Goal: Task Accomplishment & Management: Complete application form

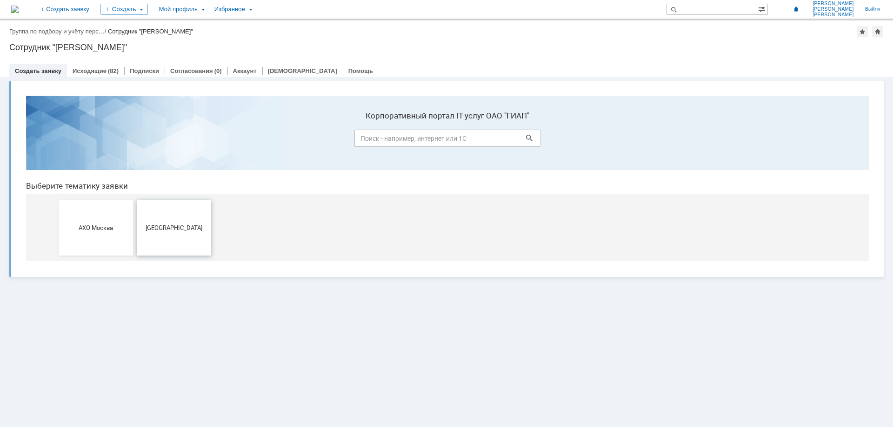
click at [172, 237] on button "[GEOGRAPHIC_DATA]" at bounding box center [174, 228] width 74 height 56
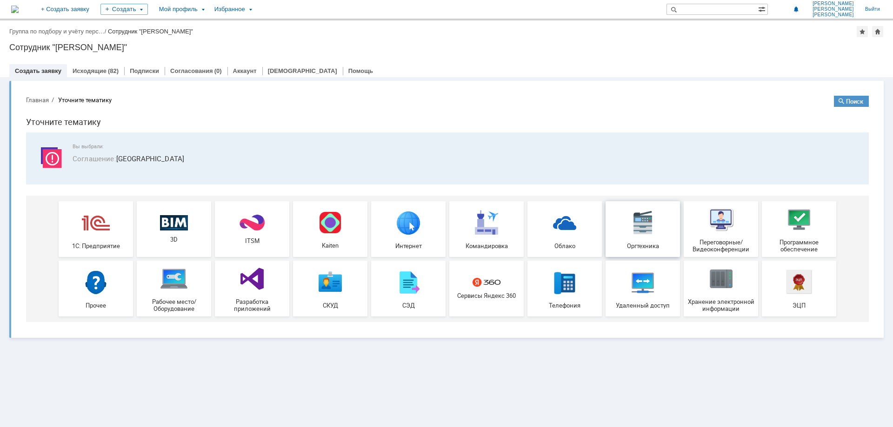
drag, startPoint x: 630, startPoint y: 221, endPoint x: 648, endPoint y: 309, distance: 90.2
click at [630, 221] on img at bounding box center [643, 223] width 28 height 28
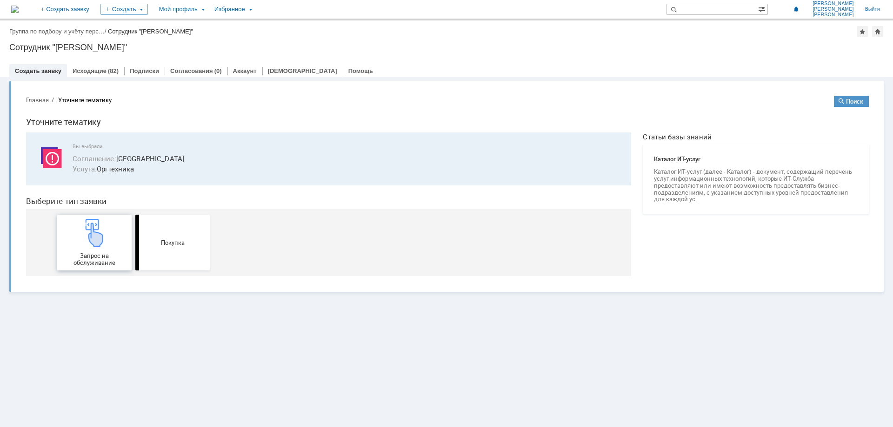
click at [92, 254] on span "Запрос на обслуживание" at bounding box center [94, 260] width 69 height 14
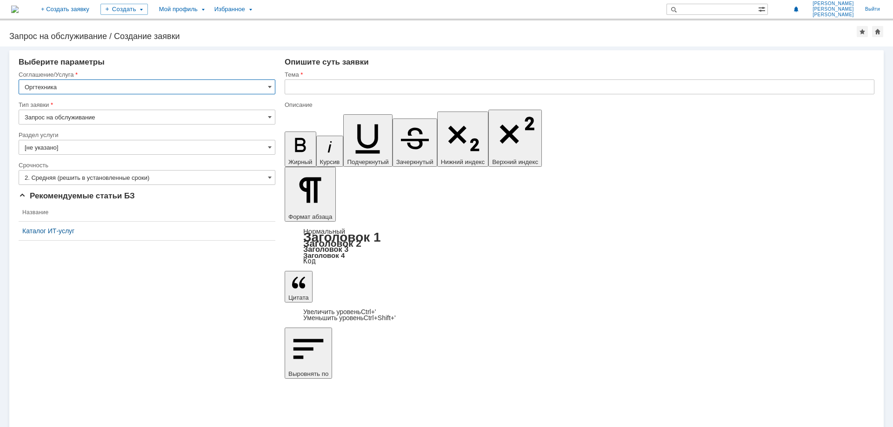
click at [91, 152] on input "[не указано]" at bounding box center [147, 147] width 257 height 15
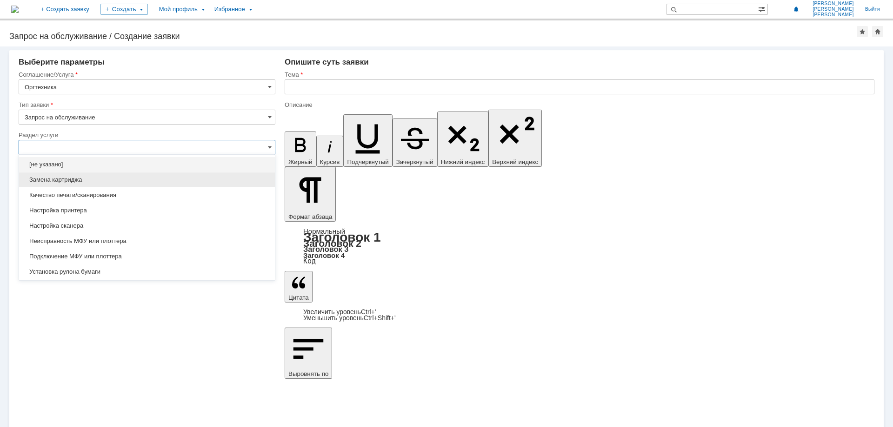
click at [81, 180] on span "Замена картриджа" at bounding box center [147, 179] width 245 height 7
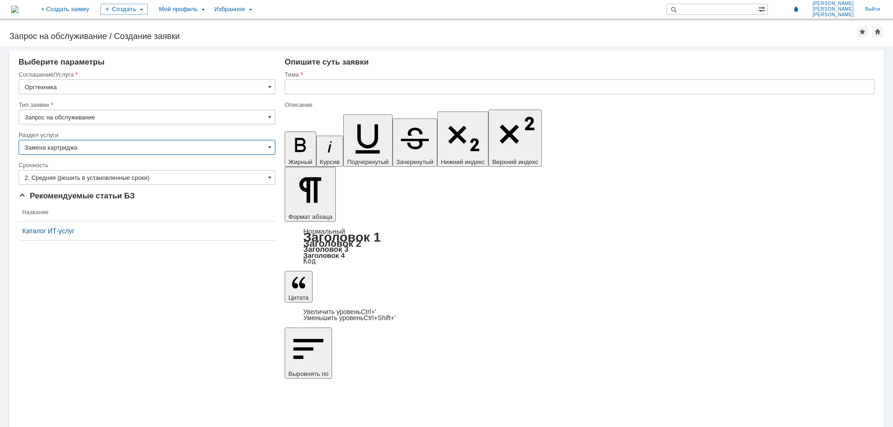
type input "Замена картриджа"
click at [84, 183] on input "2. Средняя (решить в установленные сроки)" at bounding box center [147, 177] width 257 height 15
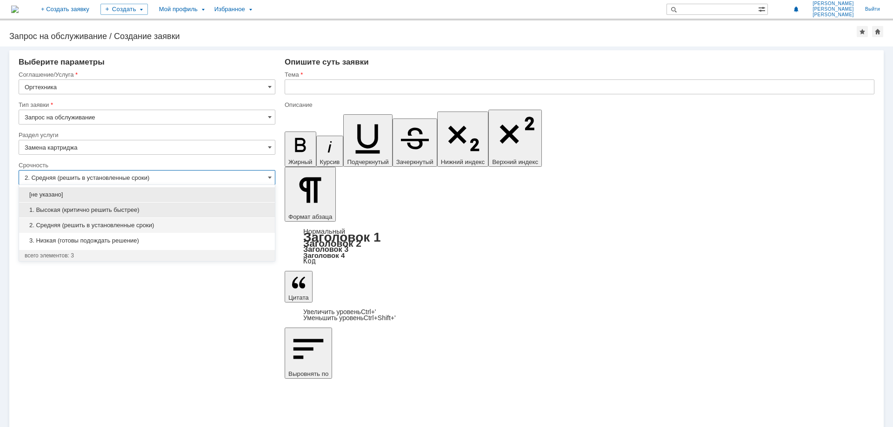
click at [80, 210] on span "1. Высокая (критично решить быстрее)" at bounding box center [147, 210] width 245 height 7
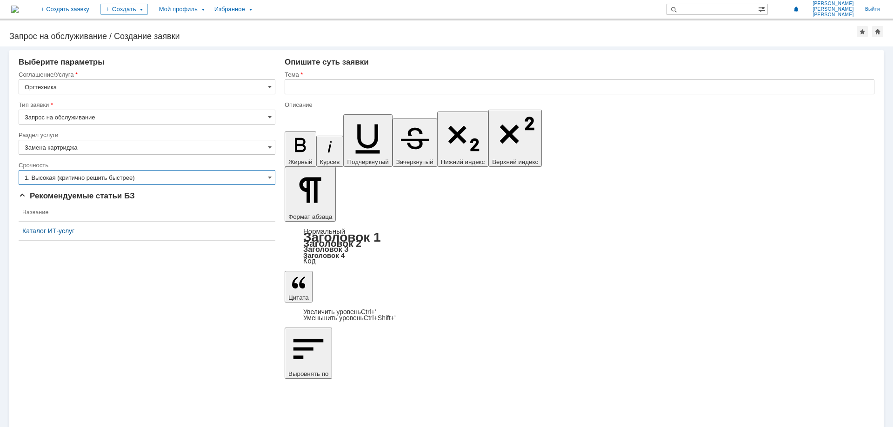
type input "1. Высокая (критично решить быстрее)"
click at [304, 85] on input "text" at bounding box center [580, 87] width 590 height 15
drag, startPoint x: 254, startPoint y: 78, endPoint x: 203, endPoint y: 75, distance: 51.3
type input "Закончился картридж"
